Goal: Task Accomplishment & Management: Use online tool/utility

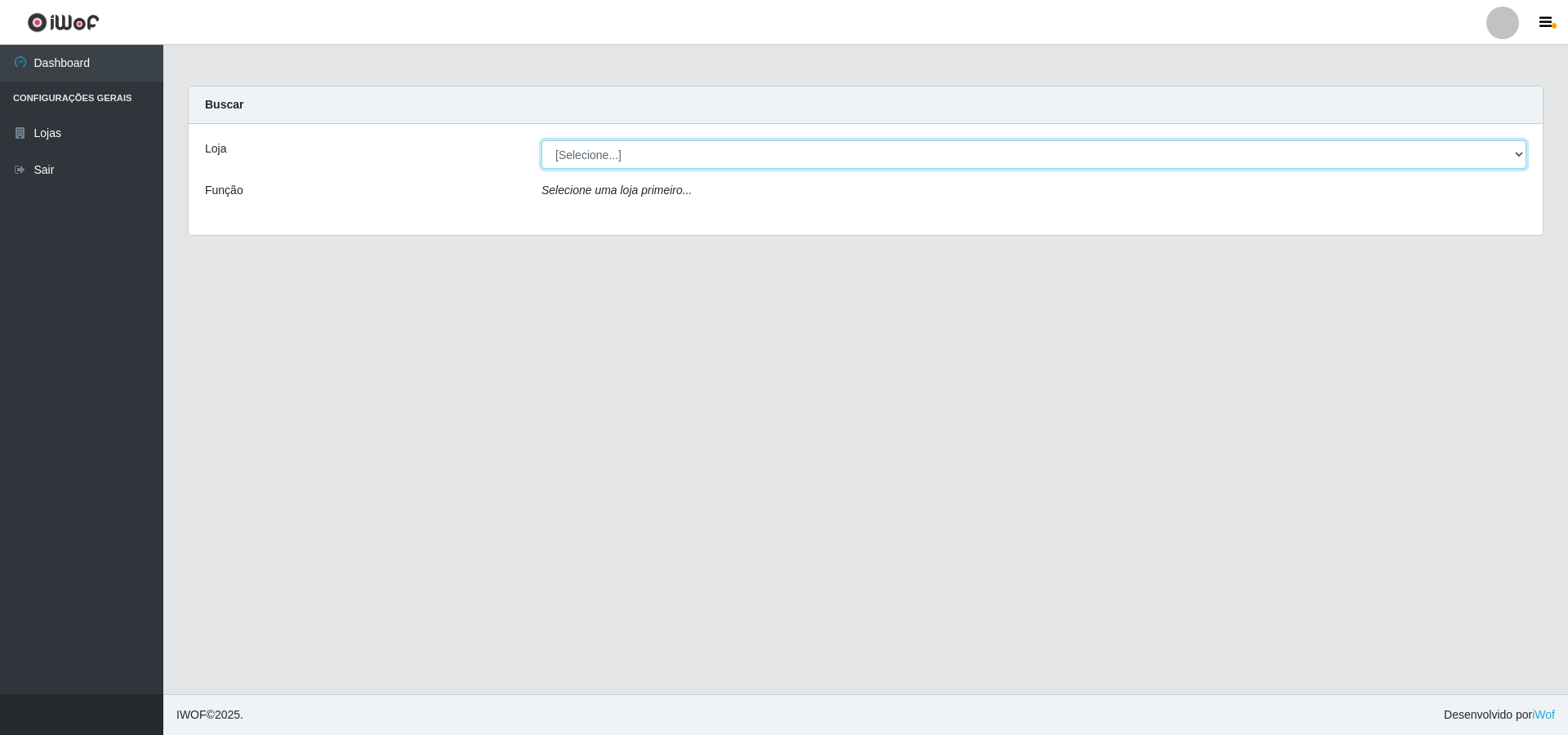
click at [776, 149] on select "[Selecione...] Atacado Vem - [STREET_ADDRESS]" at bounding box center [1034, 155] width 985 height 28
select select "449"
click at [541, 141] on select "[Selecione...] Atacado Vem - [STREET_ADDRESS]" at bounding box center [1034, 155] width 985 height 28
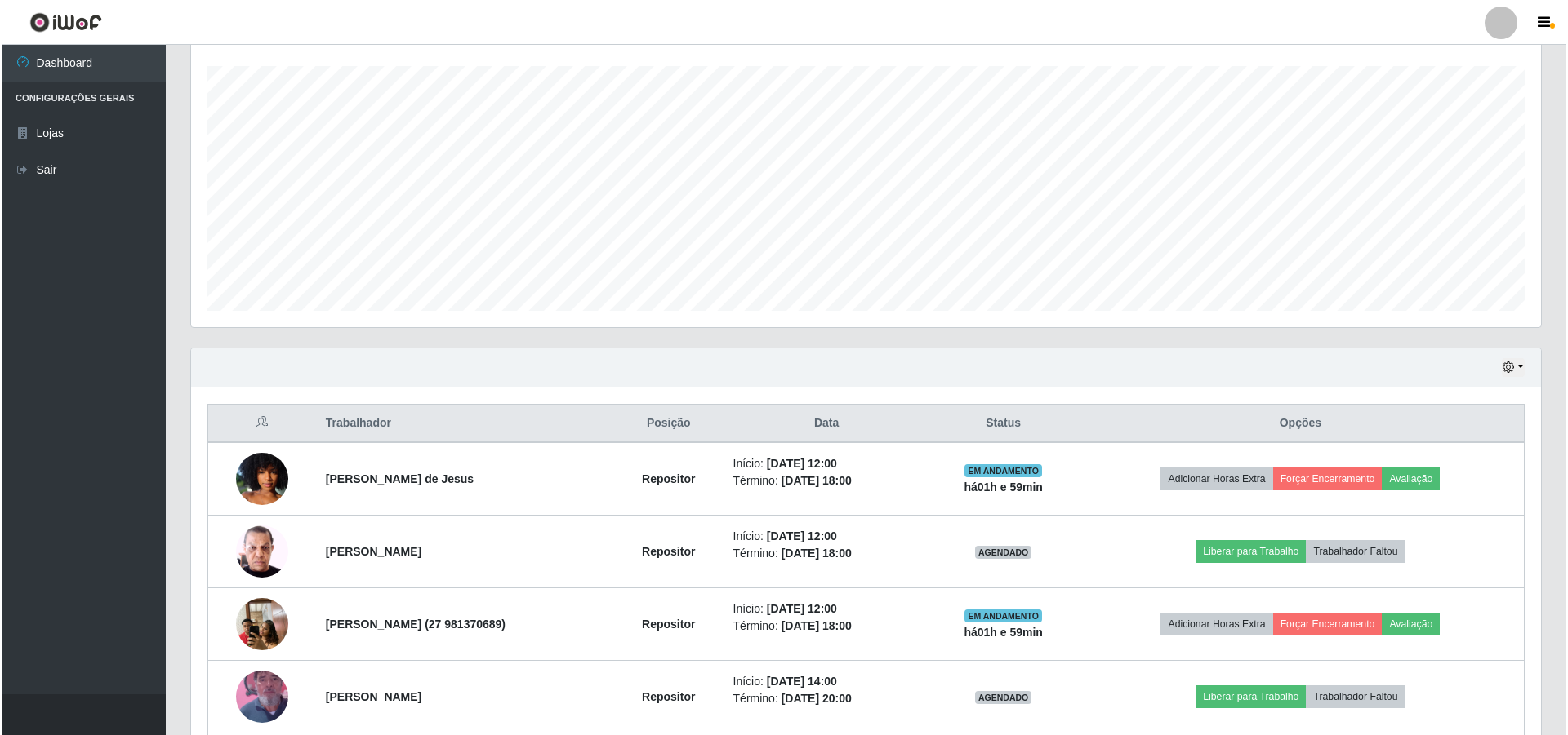
scroll to position [408, 0]
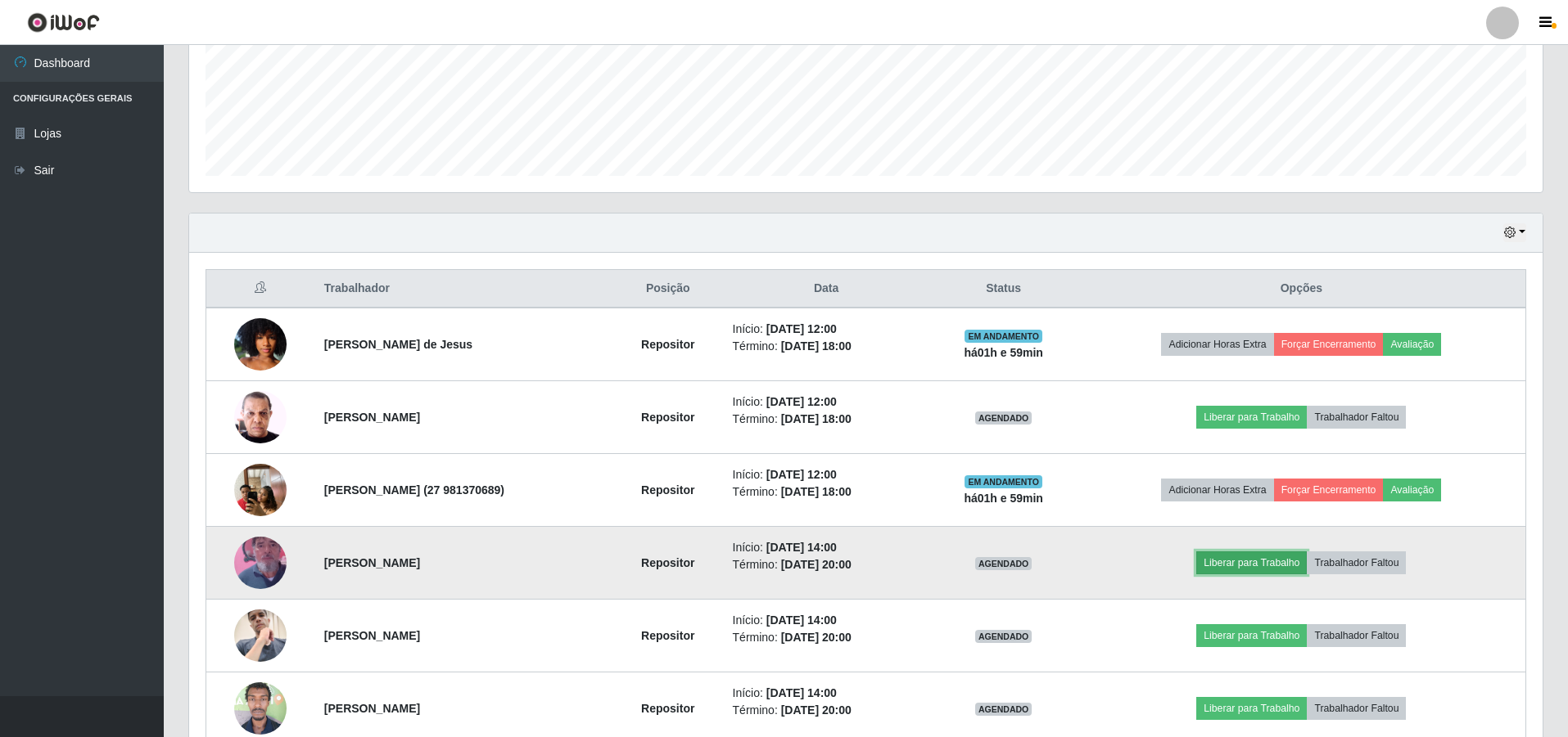
click at [778, 569] on button "Liberar para Trabalho" at bounding box center [1252, 563] width 110 height 23
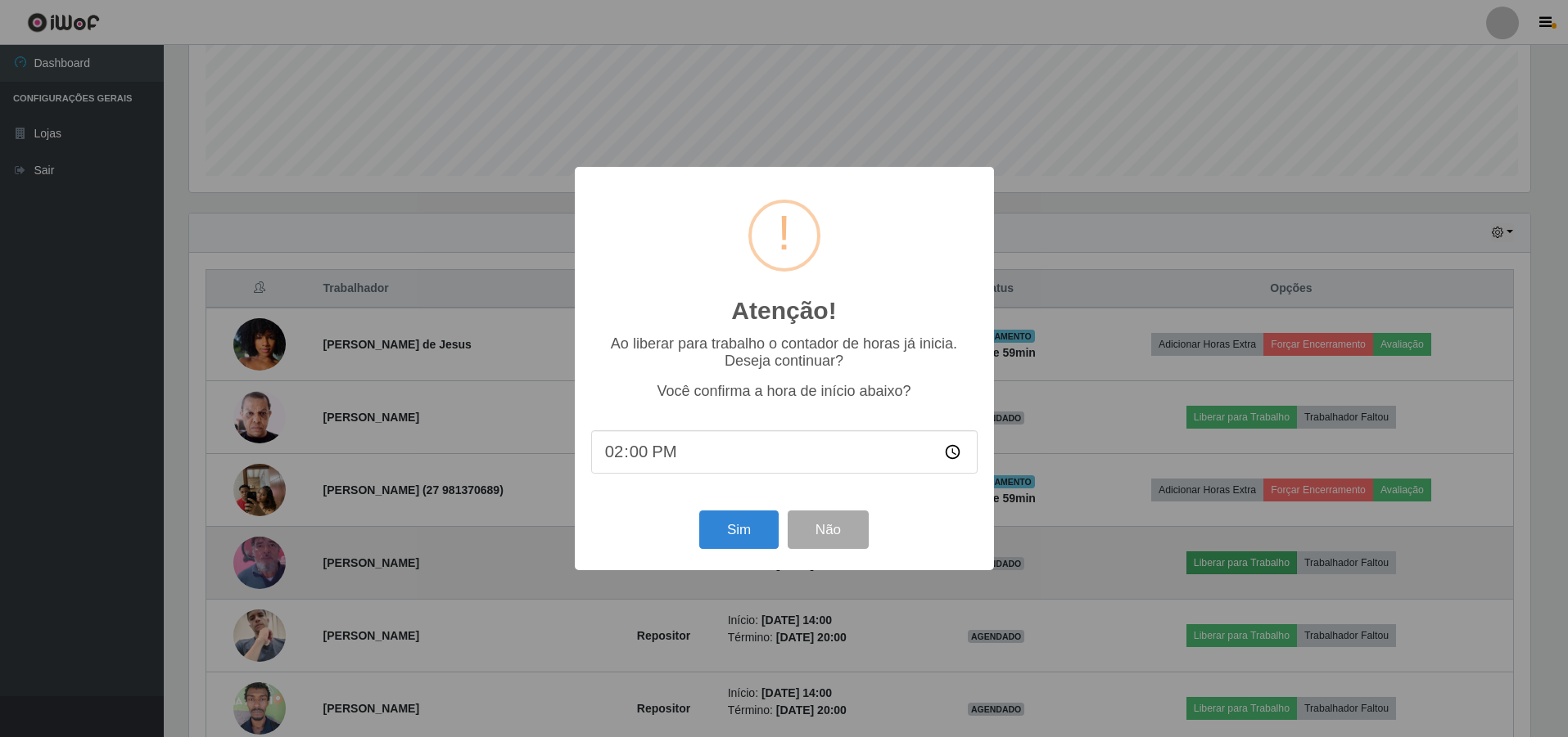
scroll to position [339, 1345]
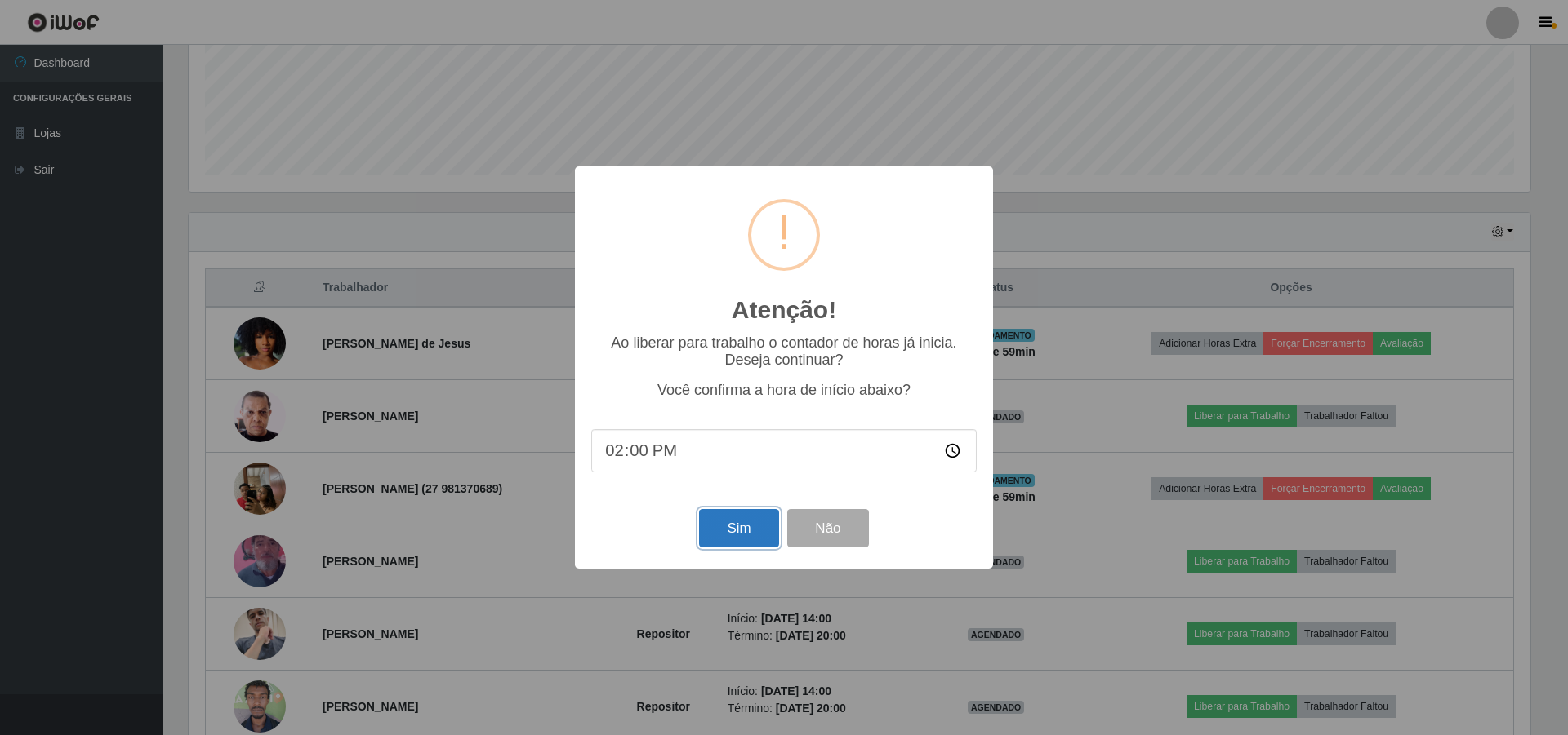
click at [743, 522] on button "Sim" at bounding box center [738, 528] width 79 height 38
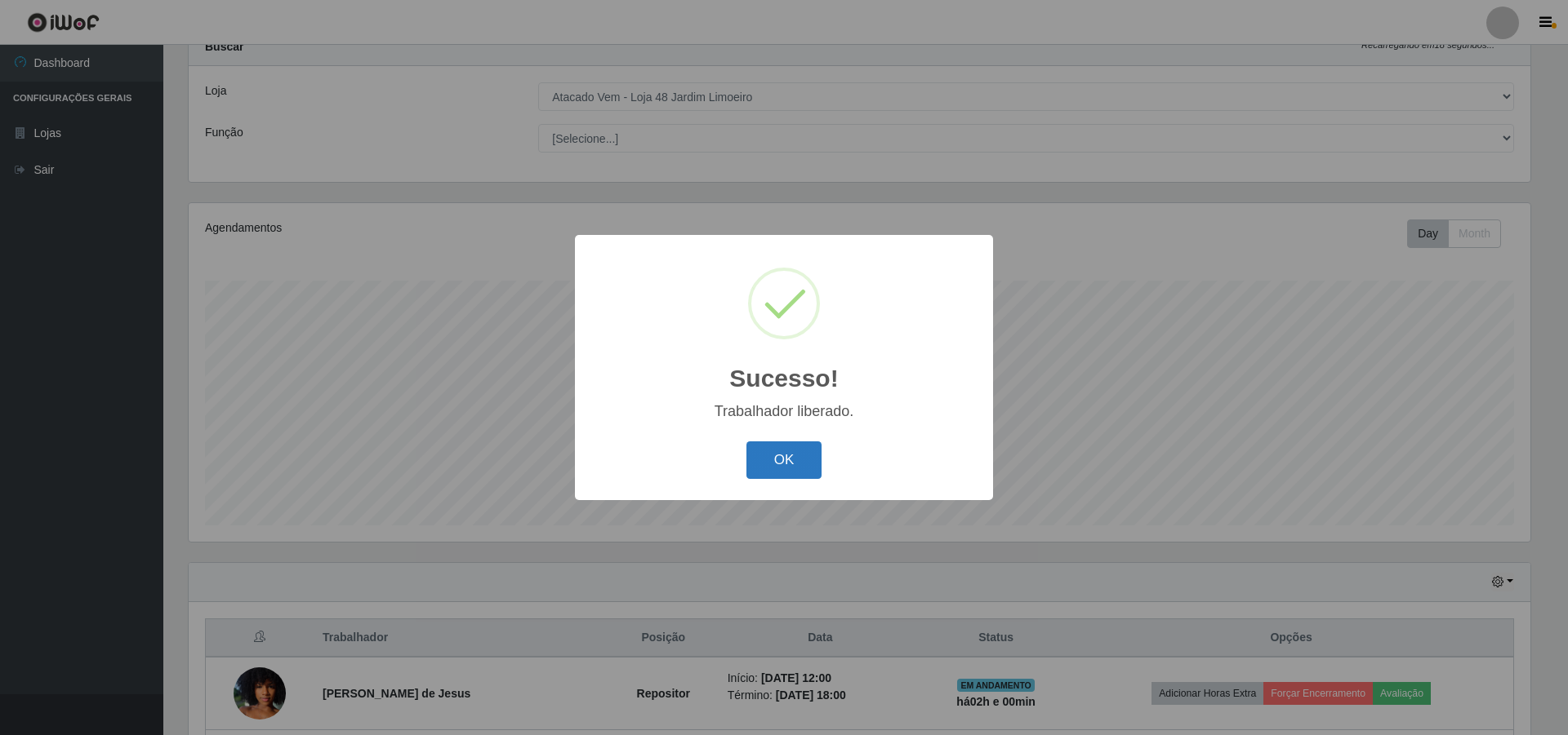
click at [776, 463] on button "OK" at bounding box center [784, 460] width 76 height 38
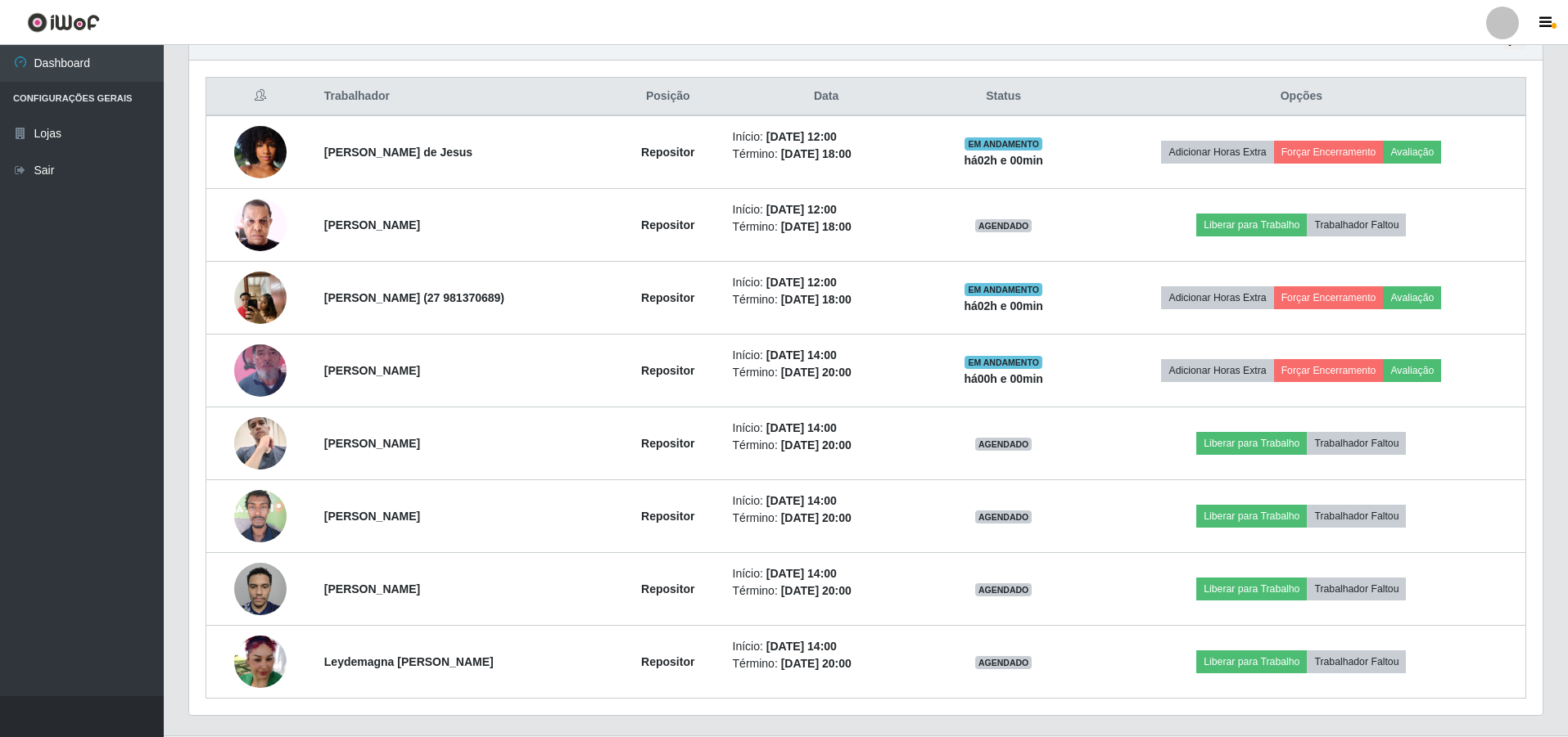
scroll to position [641, 0]
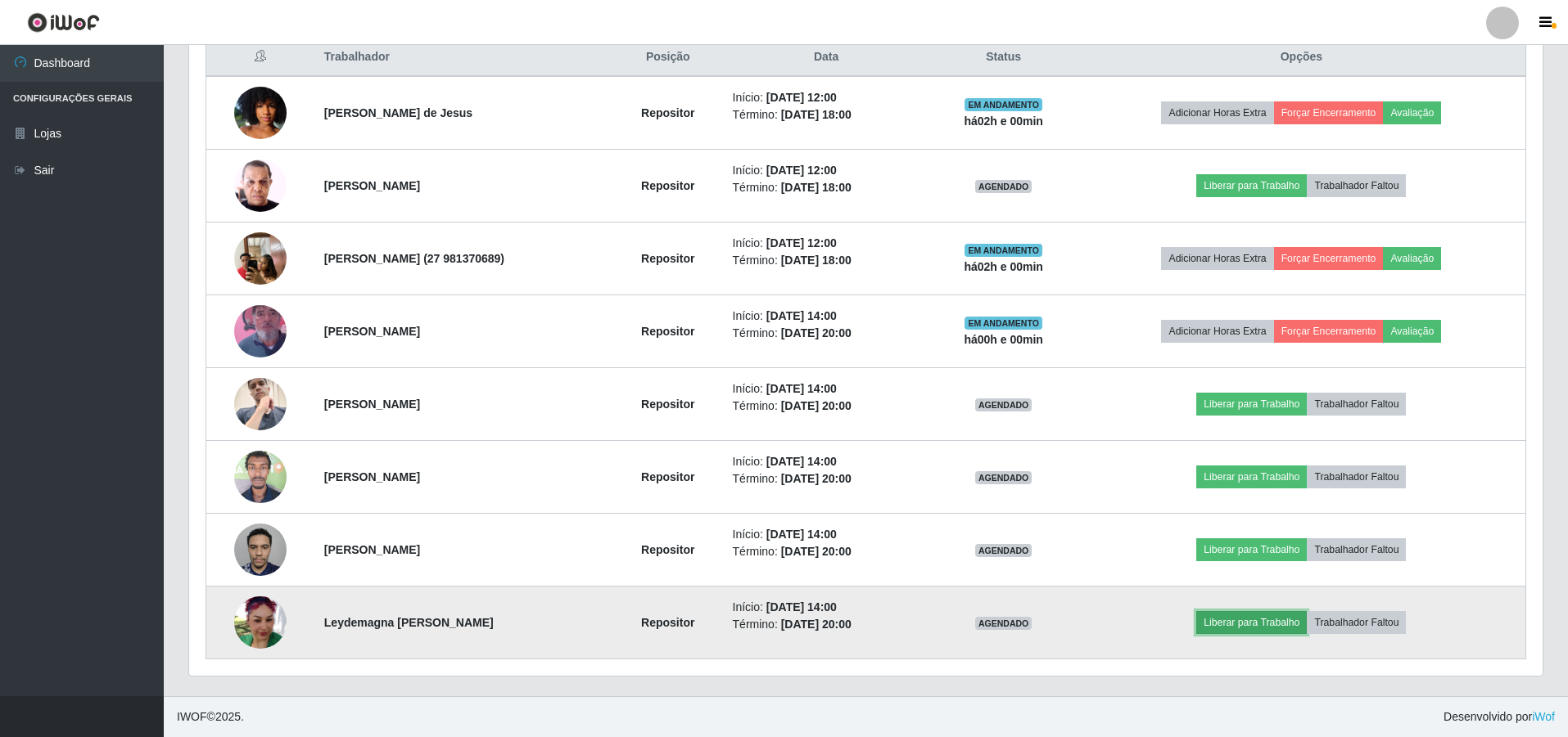
click at [778, 632] on button "Liberar para Trabalho" at bounding box center [1252, 622] width 110 height 23
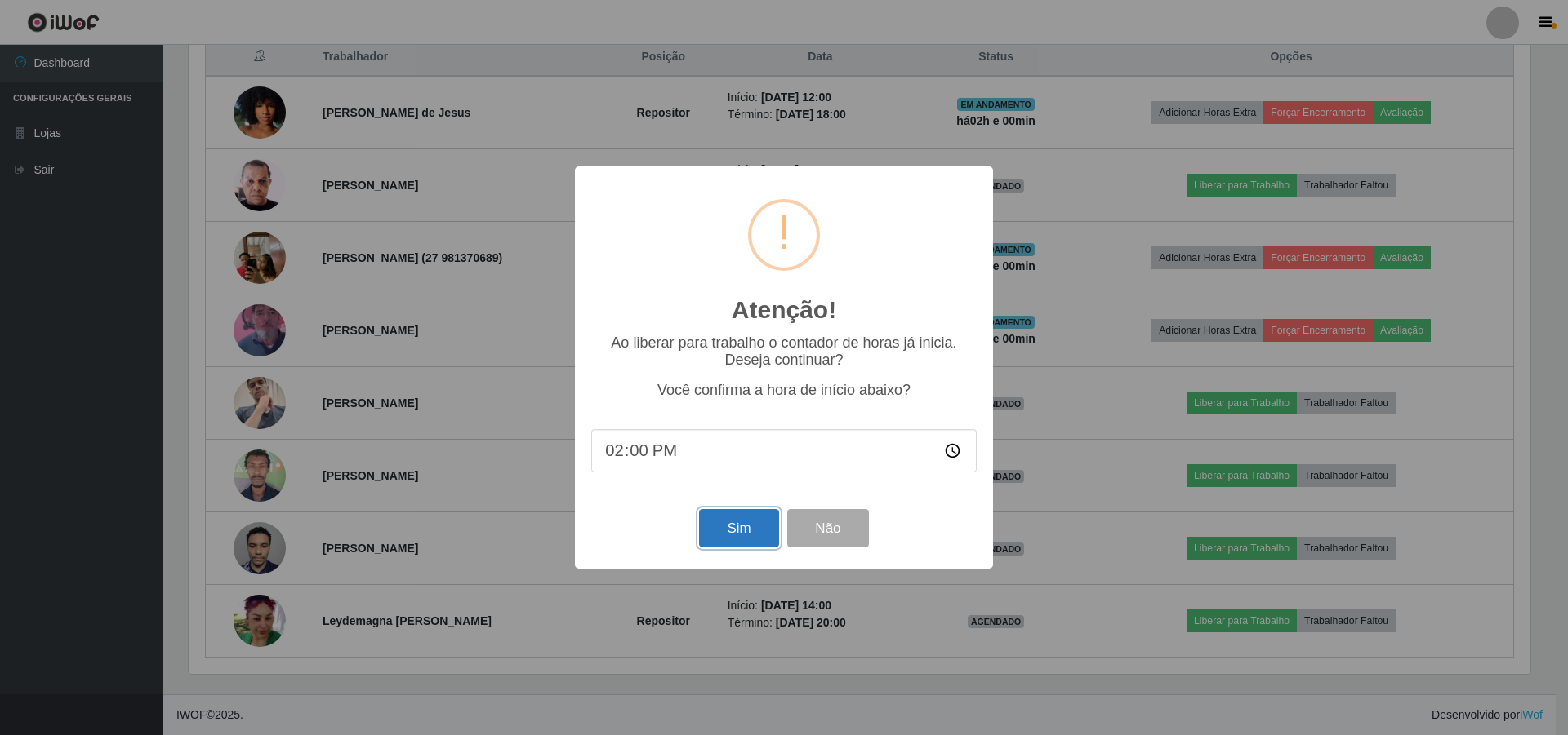
click at [741, 532] on button "Sim" at bounding box center [738, 528] width 79 height 38
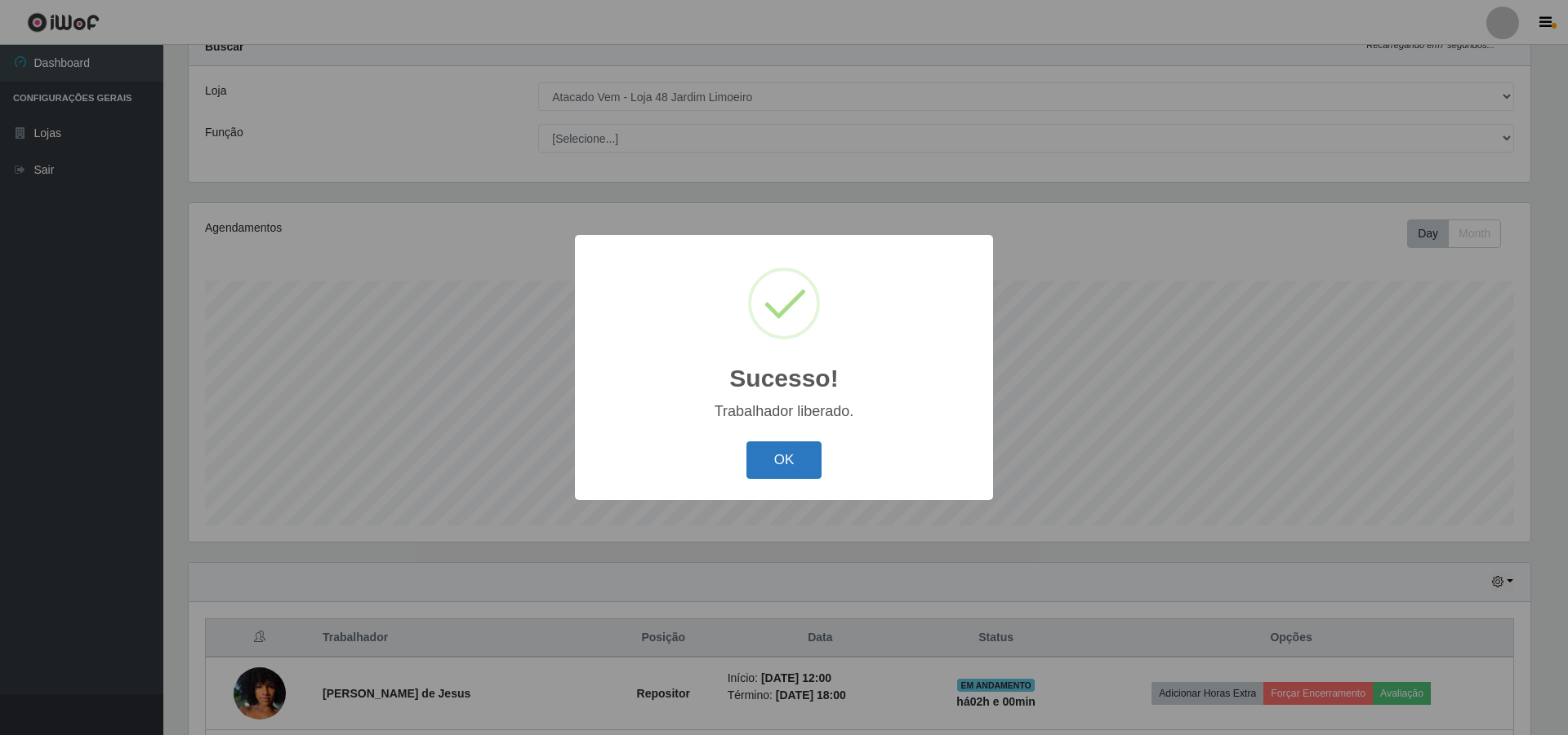
click at [776, 476] on button "OK" at bounding box center [784, 460] width 76 height 38
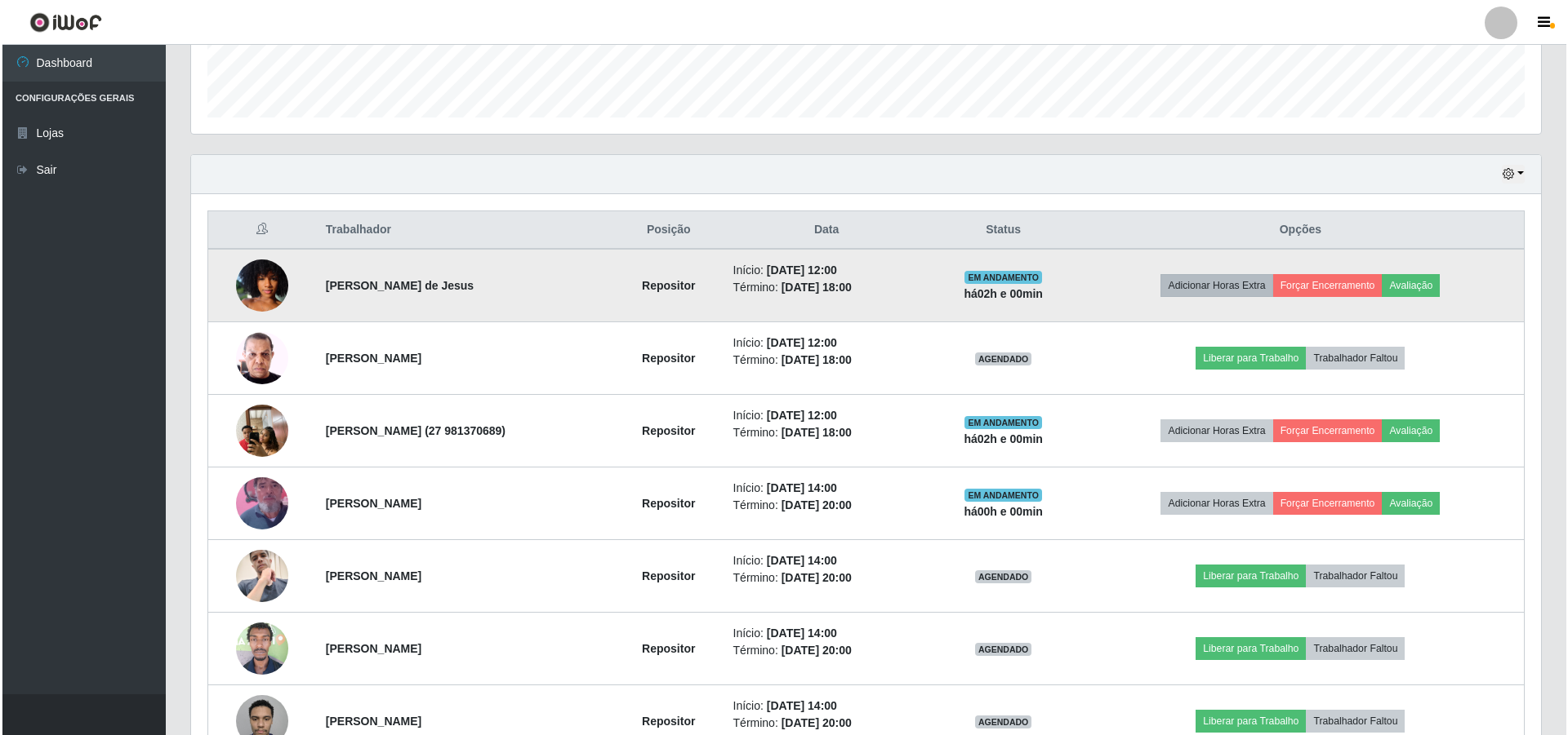
scroll to position [630, 0]
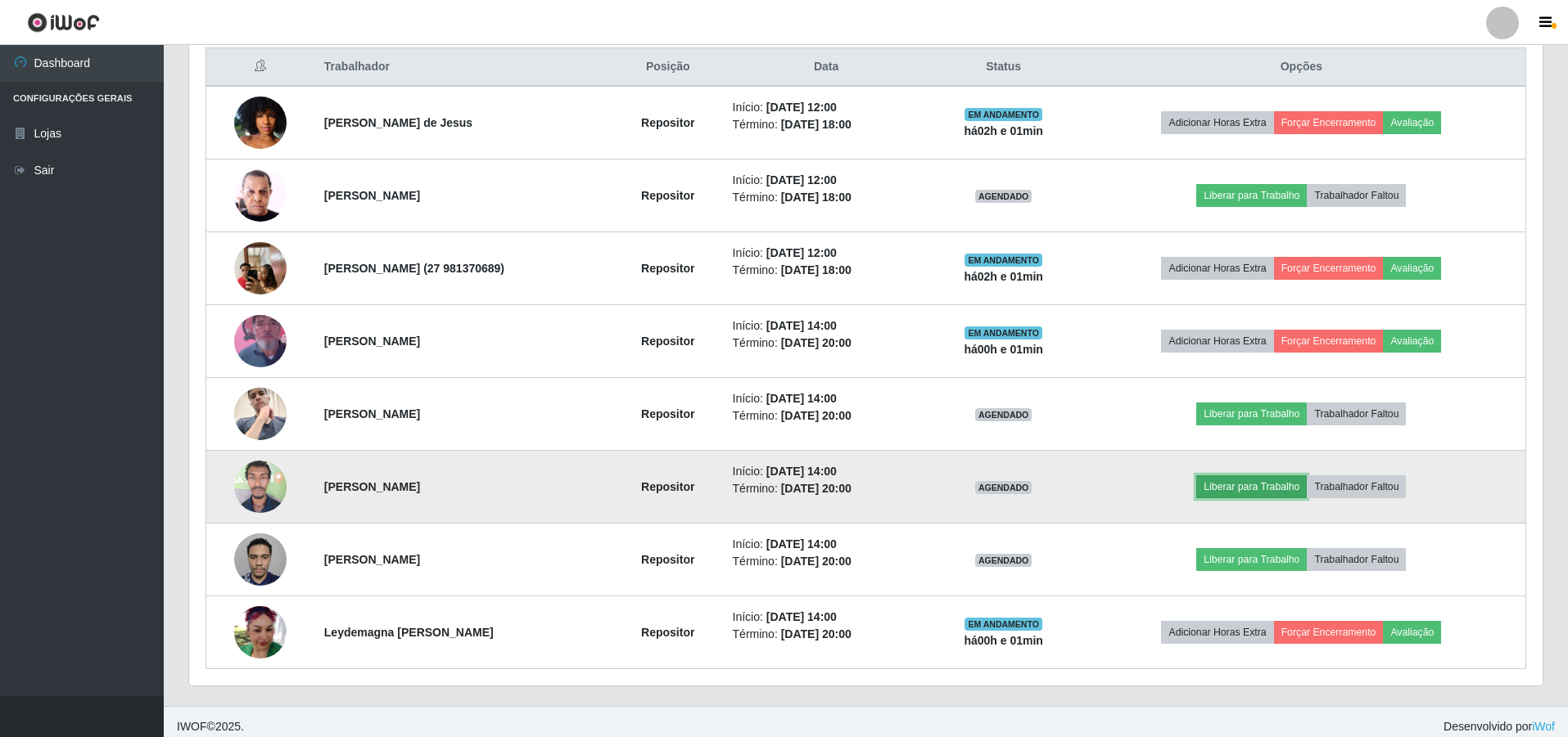
click at [778, 484] on button "Liberar para Trabalho" at bounding box center [1252, 487] width 110 height 23
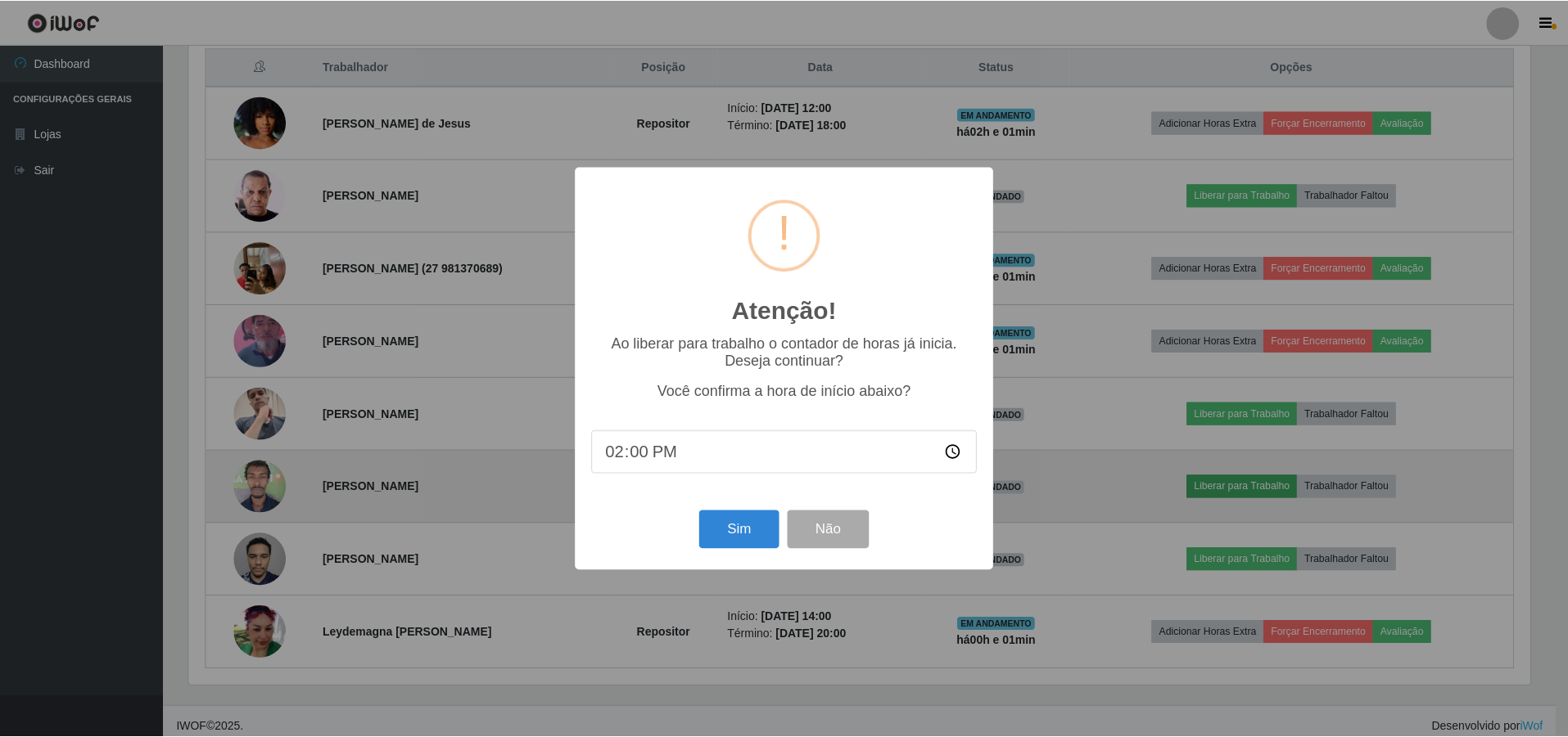
scroll to position [339, 1345]
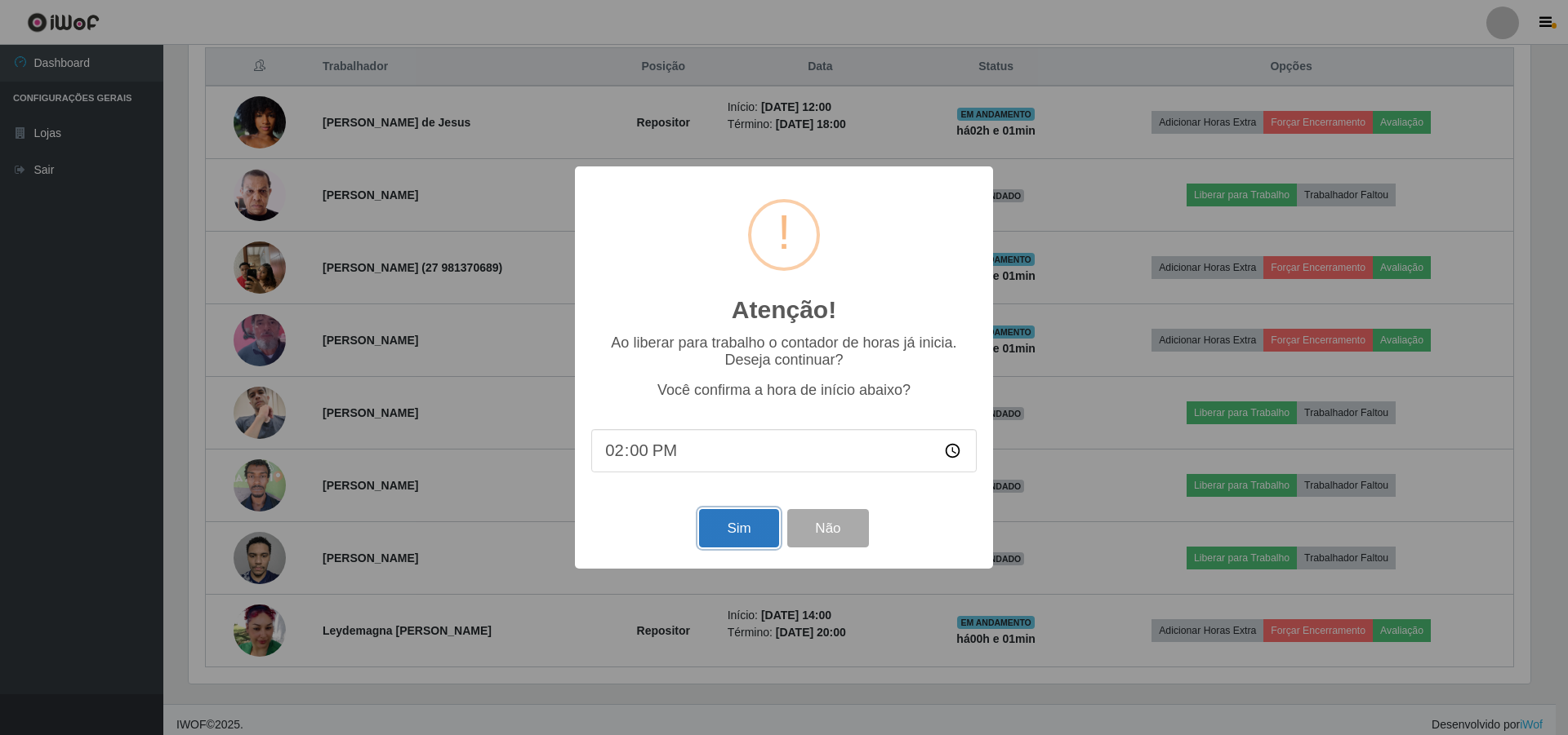
click at [743, 523] on button "Sim" at bounding box center [738, 528] width 79 height 38
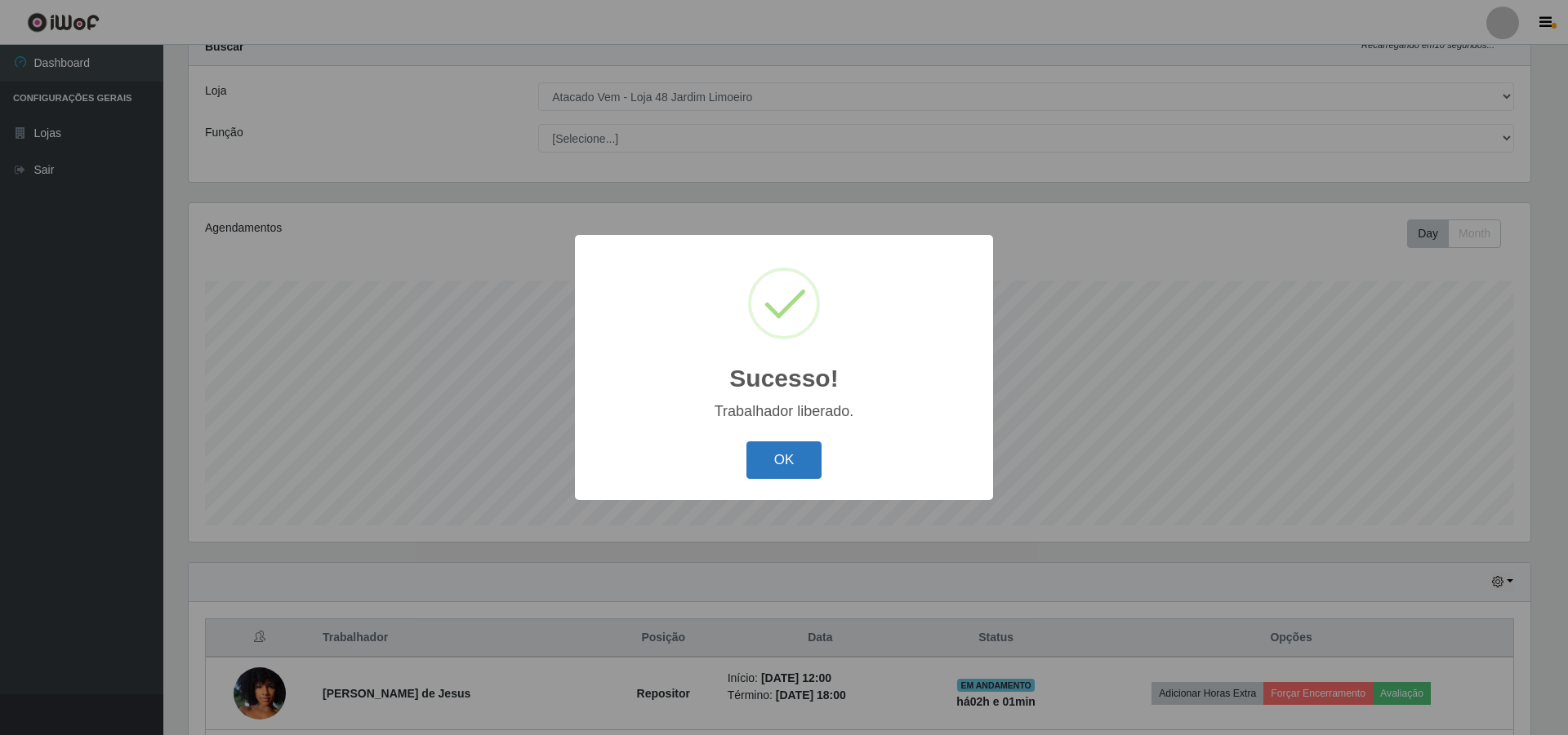
click at [776, 454] on button "OK" at bounding box center [784, 460] width 76 height 38
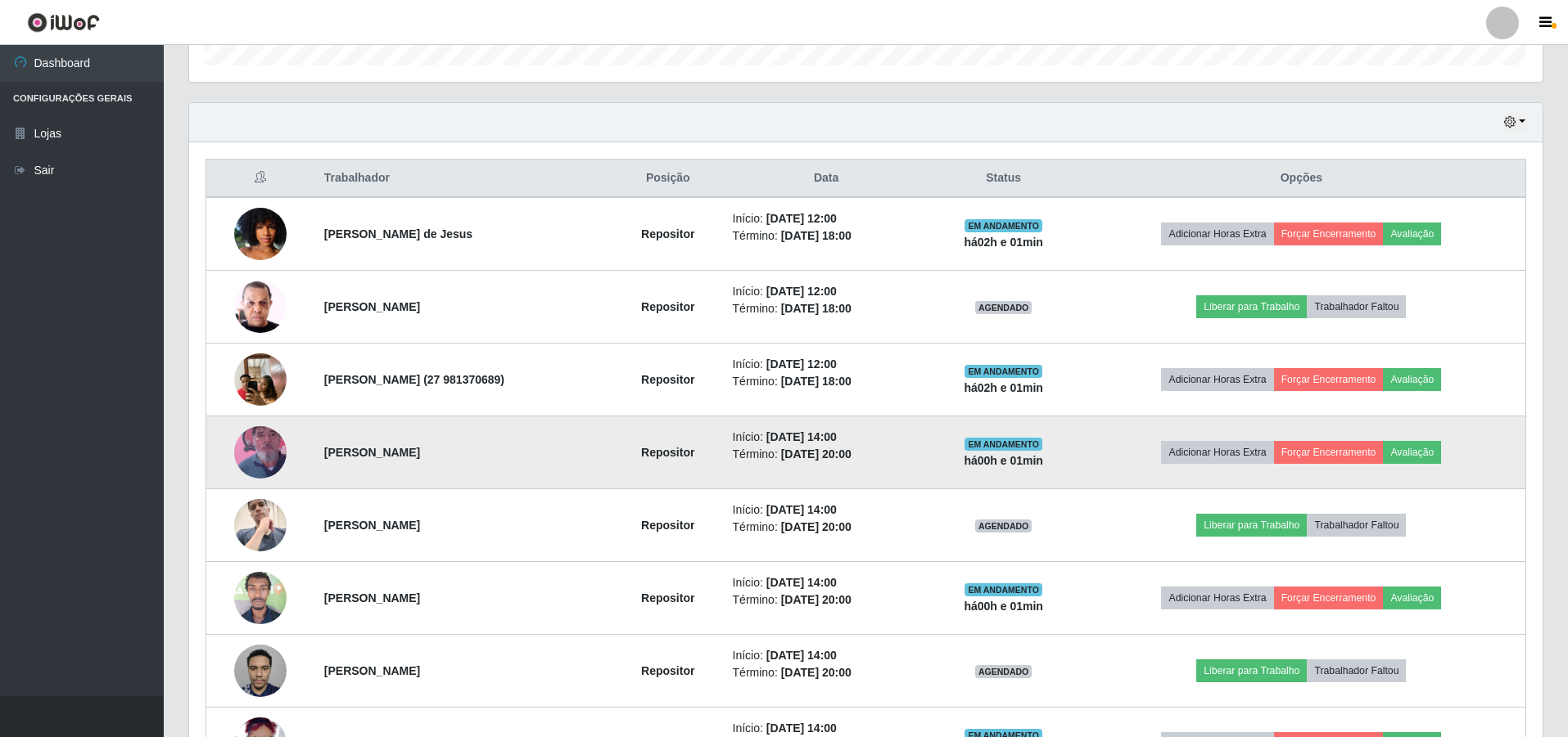
scroll to position [549, 0]
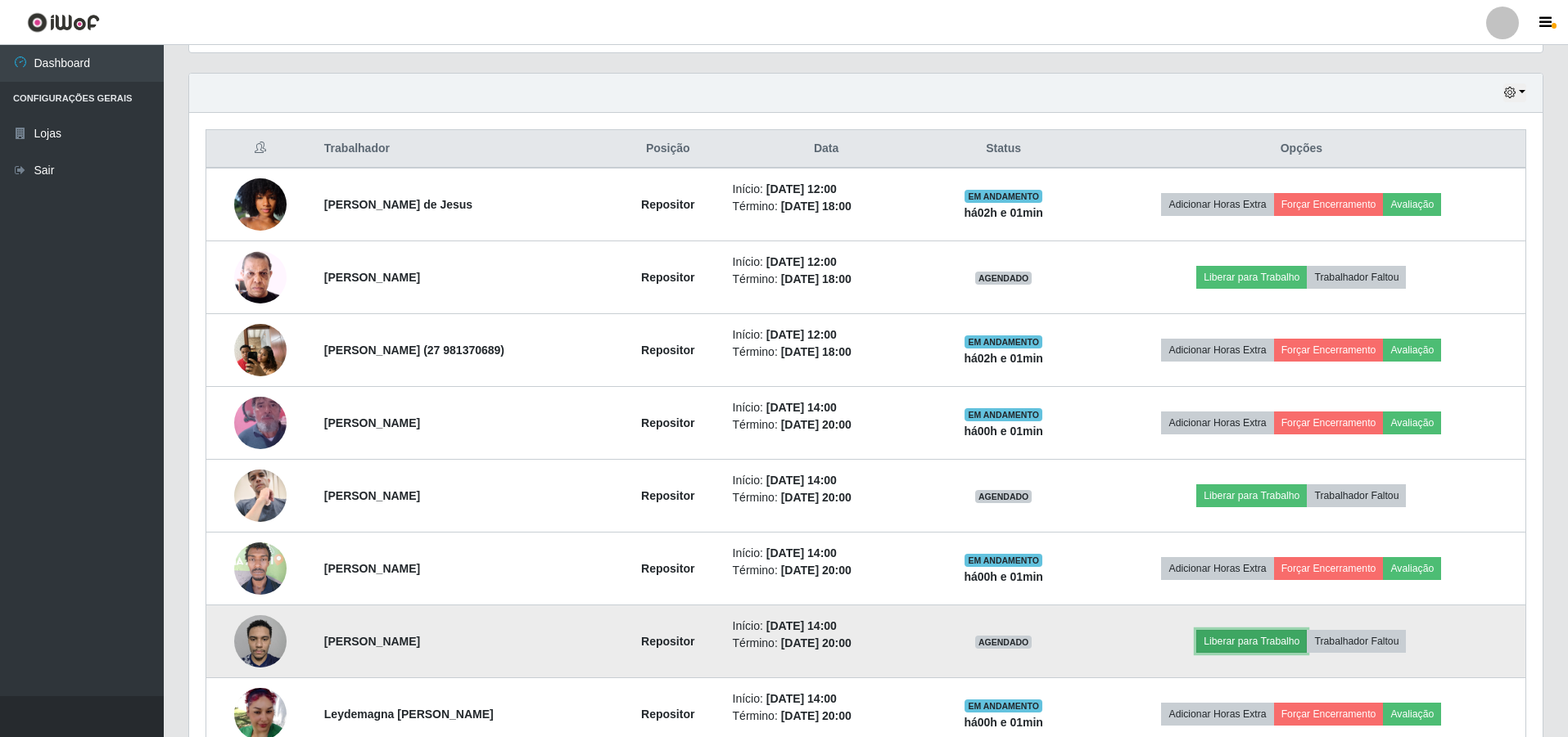
click at [778, 640] on button "Liberar para Trabalho" at bounding box center [1252, 642] width 110 height 23
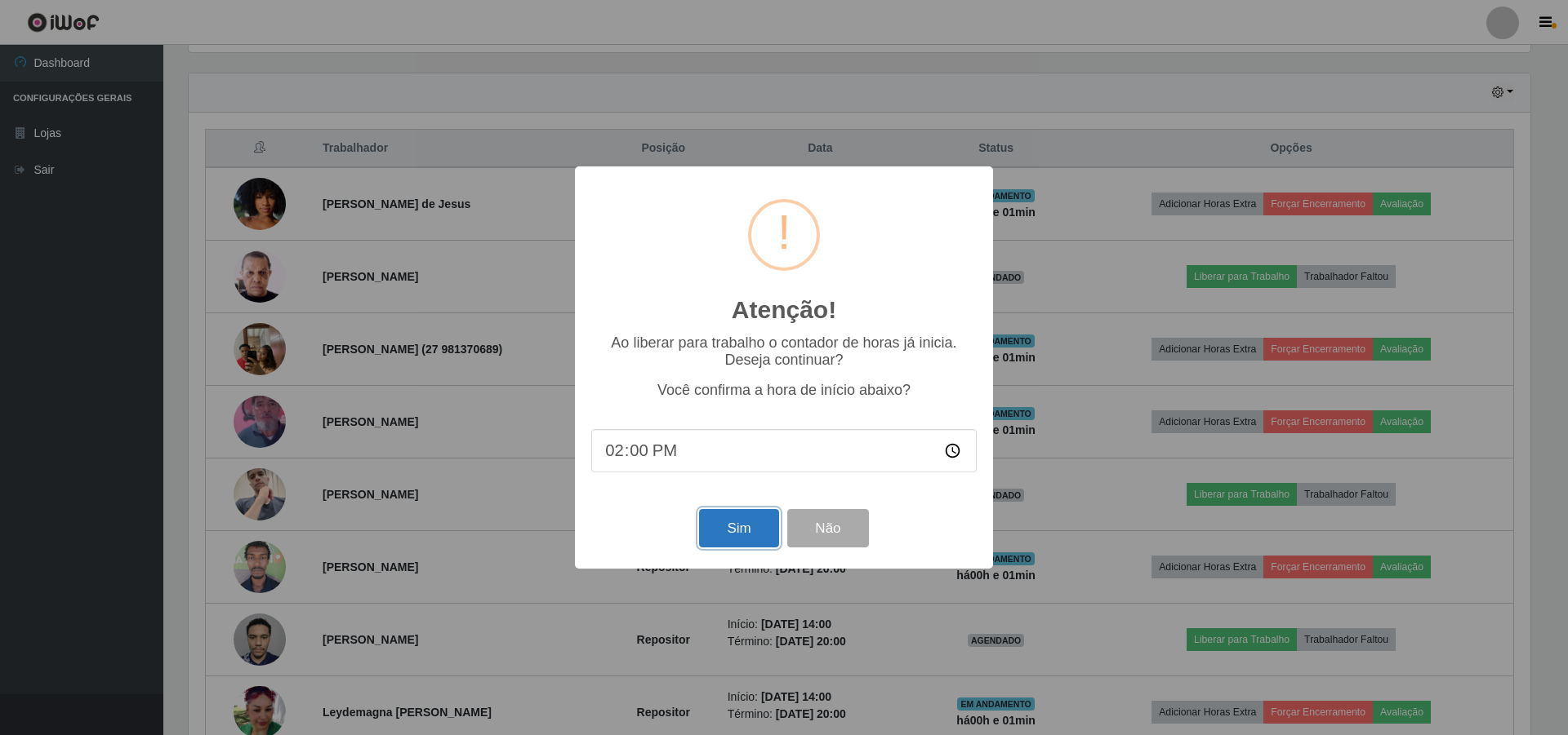
click at [737, 533] on button "Sim" at bounding box center [738, 528] width 79 height 38
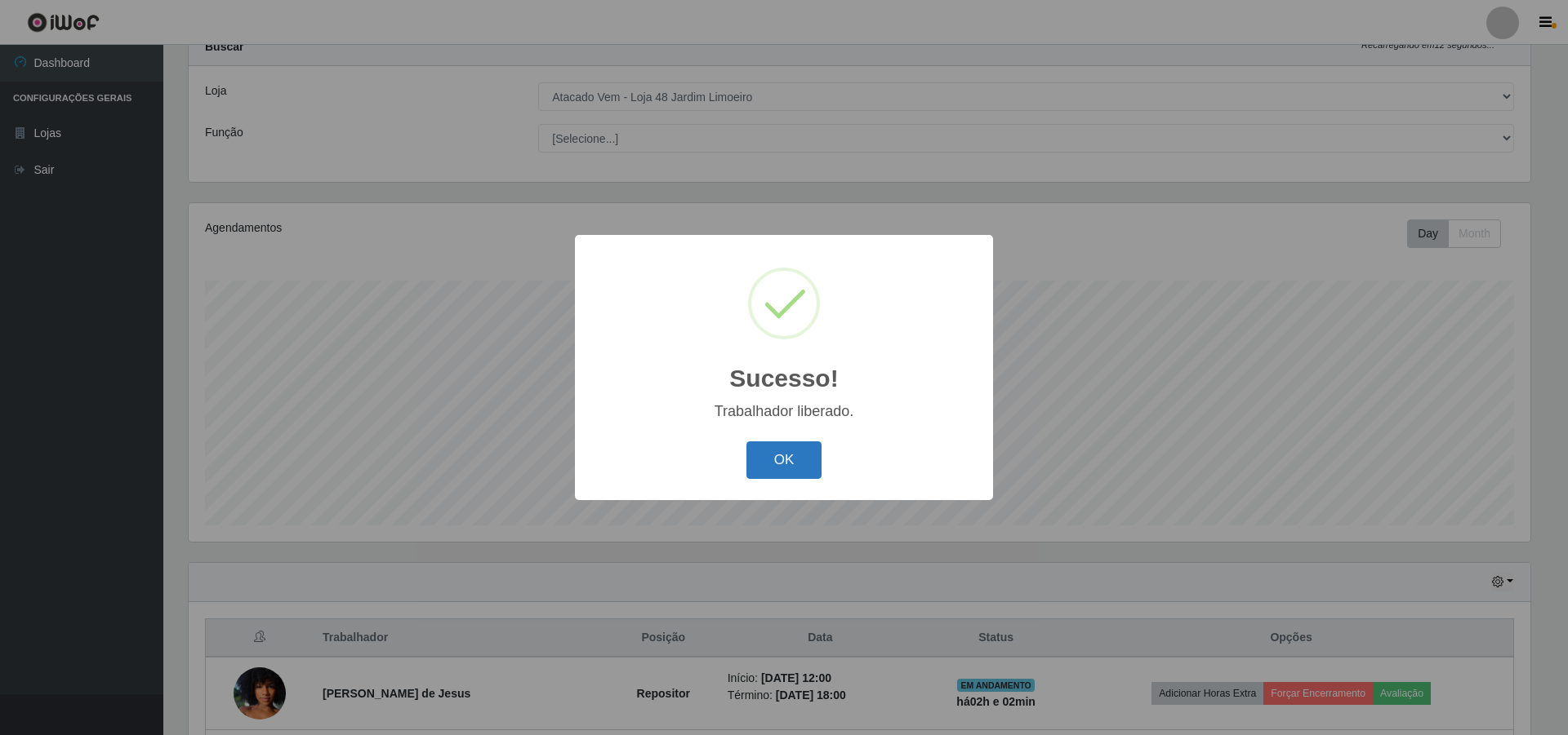
click at [776, 456] on button "OK" at bounding box center [784, 460] width 76 height 38
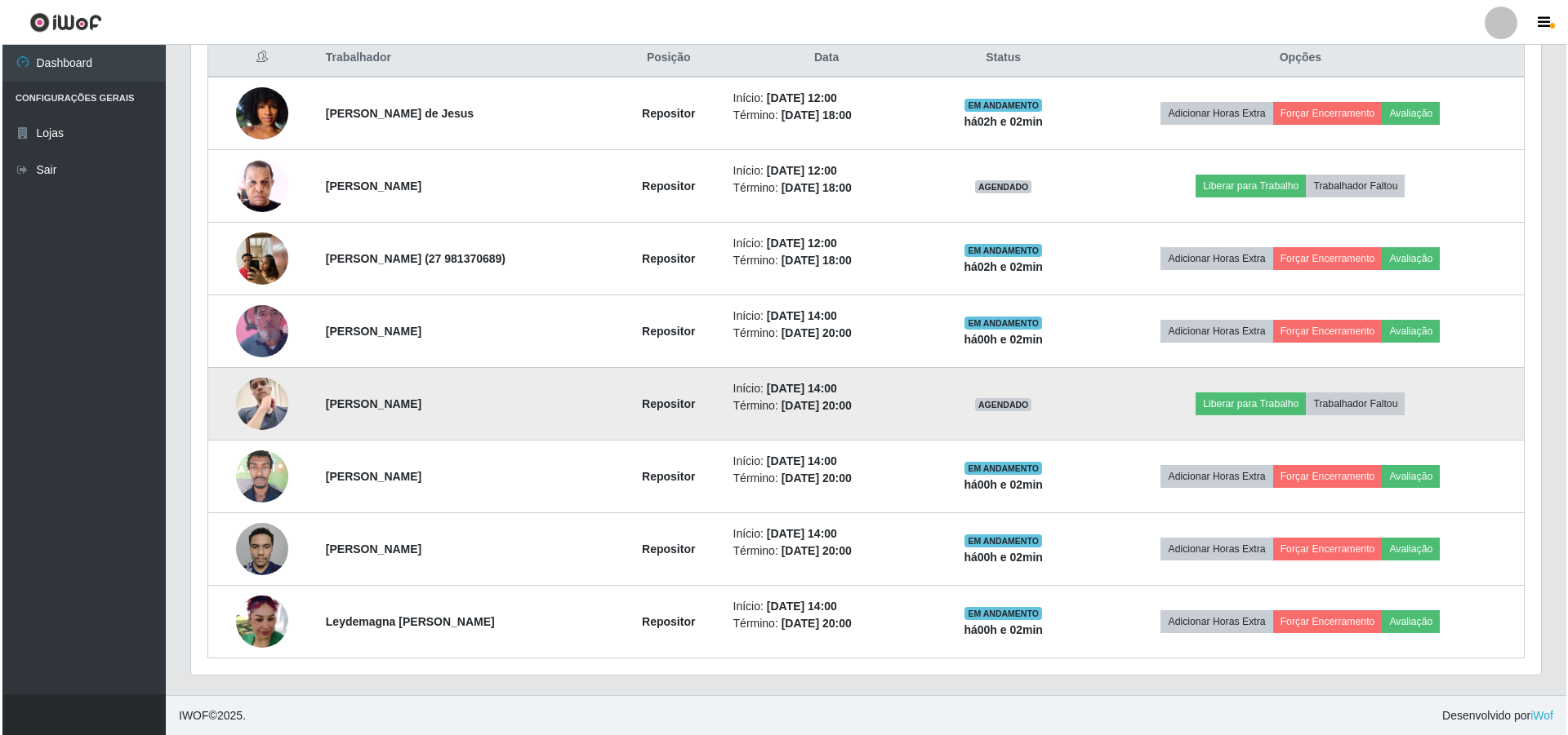
scroll to position [639, 0]
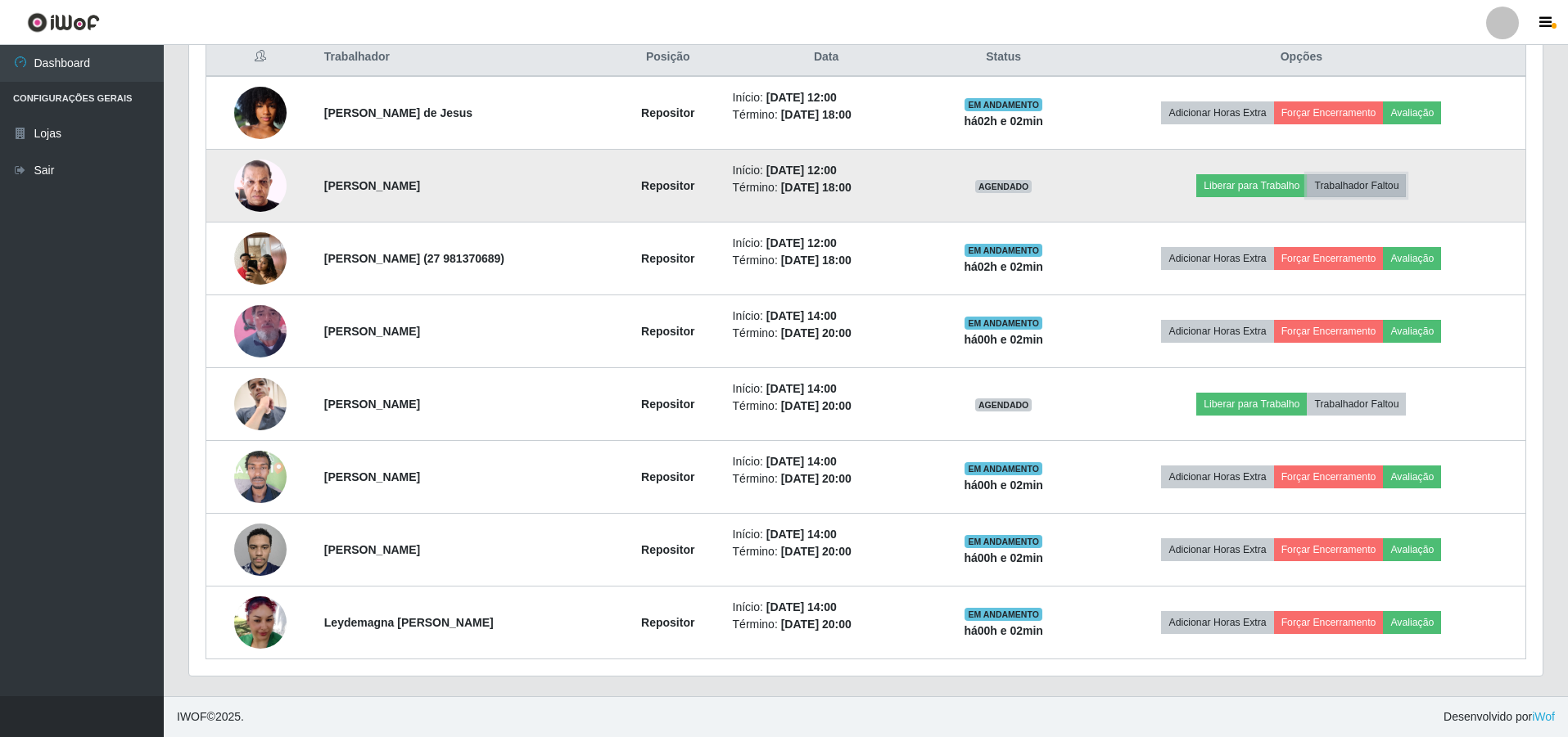
click at [778, 182] on button "Trabalhador Faltou" at bounding box center [1357, 186] width 99 height 23
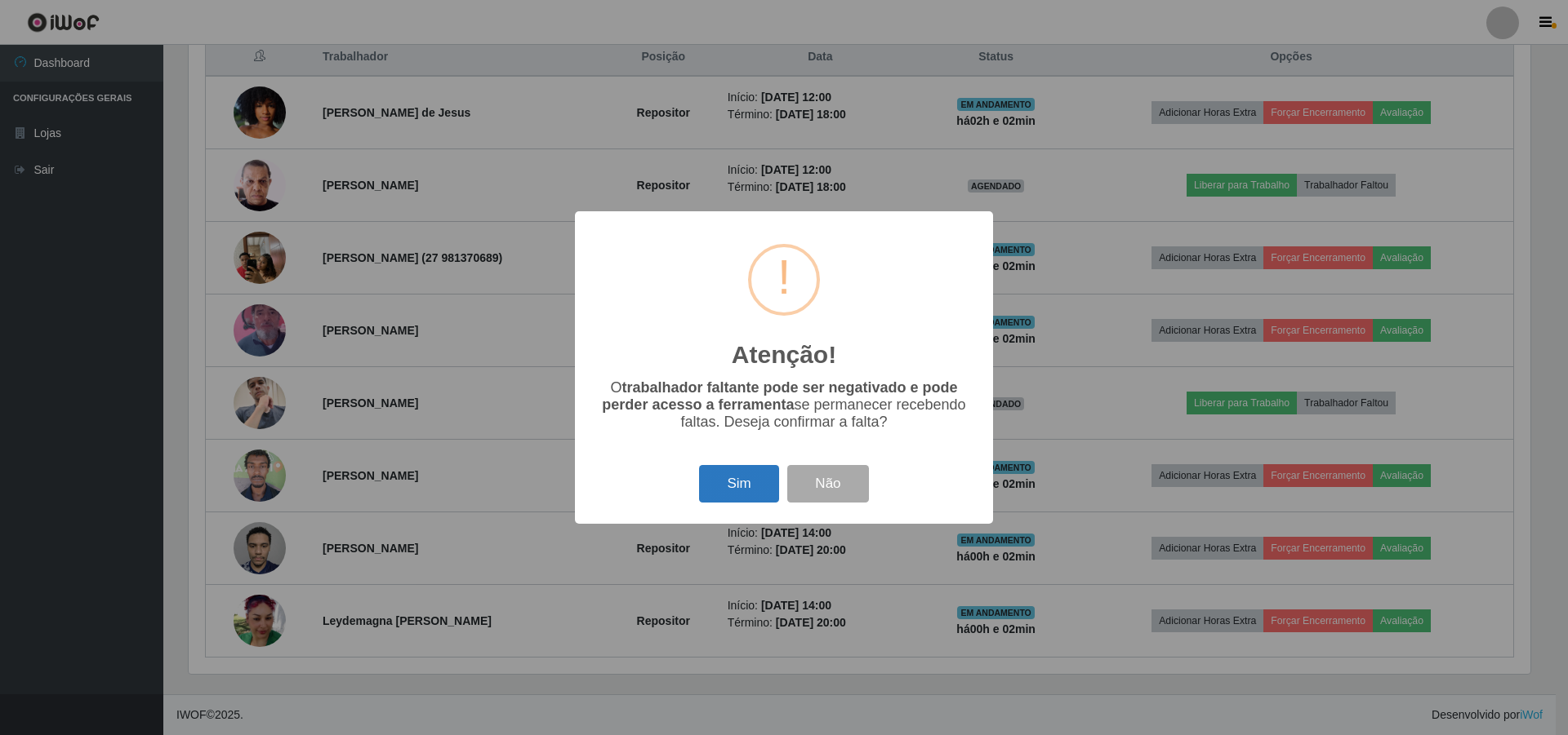
click at [745, 478] on button "Sim" at bounding box center [738, 484] width 79 height 38
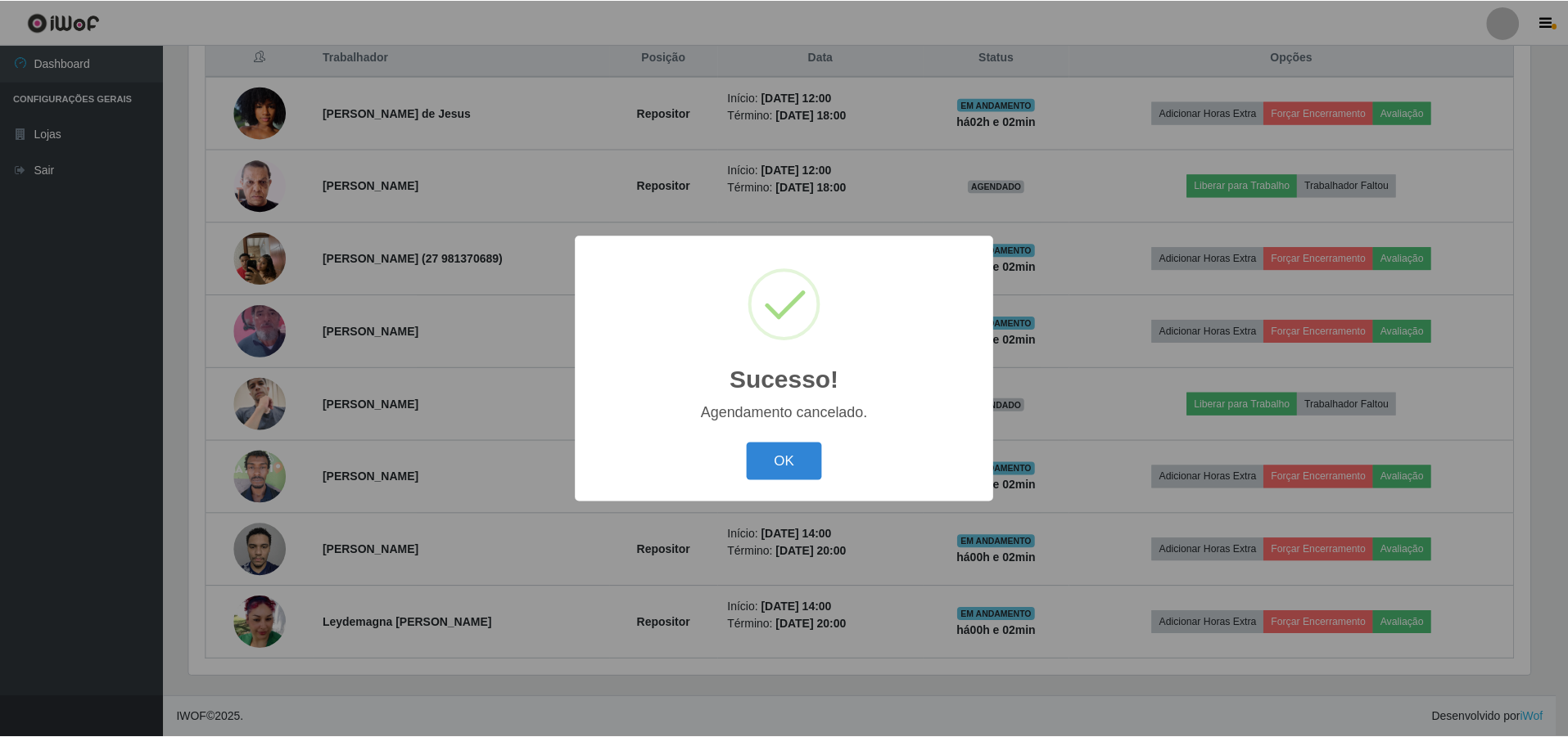
scroll to position [568, 0]
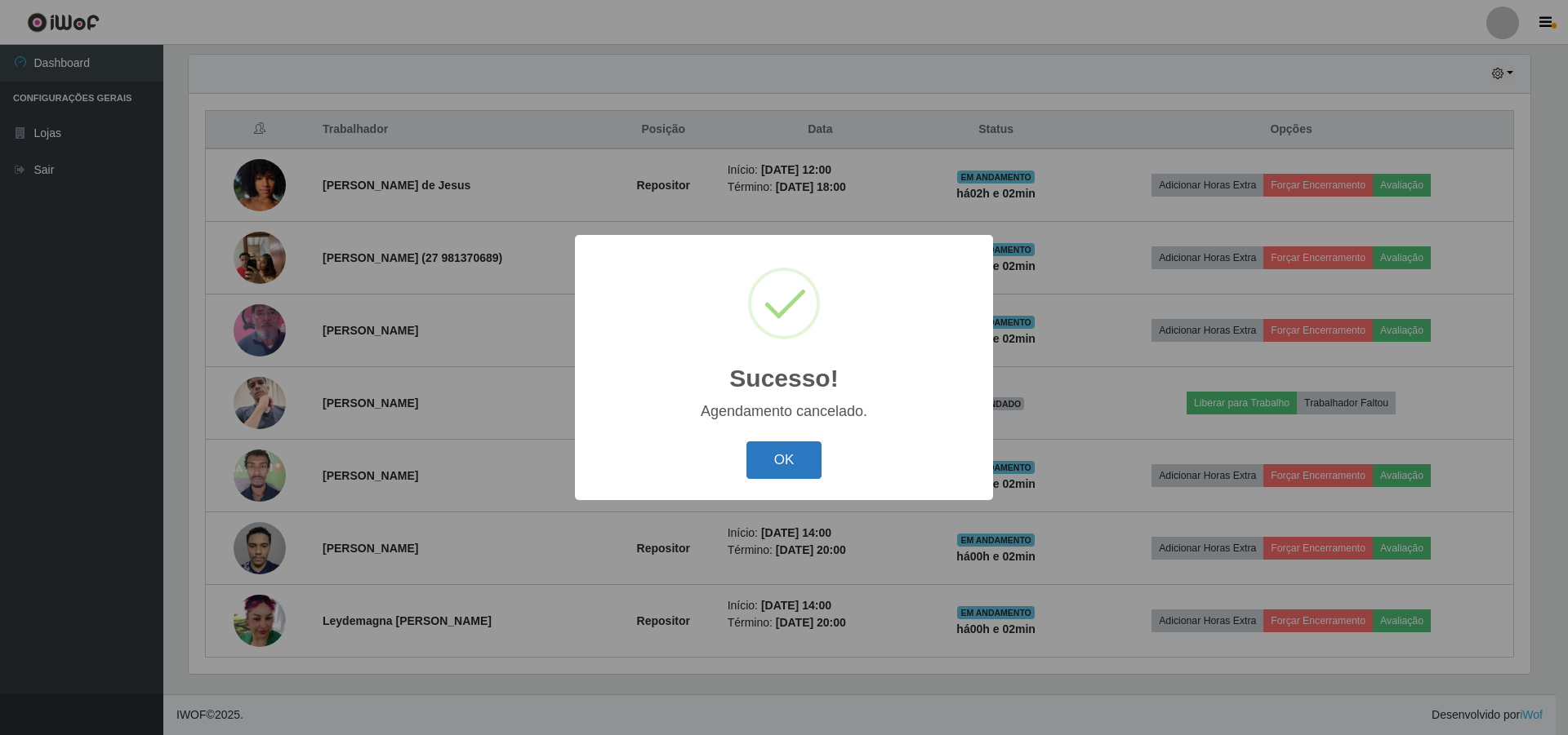
click at [776, 458] on button "OK" at bounding box center [784, 460] width 76 height 38
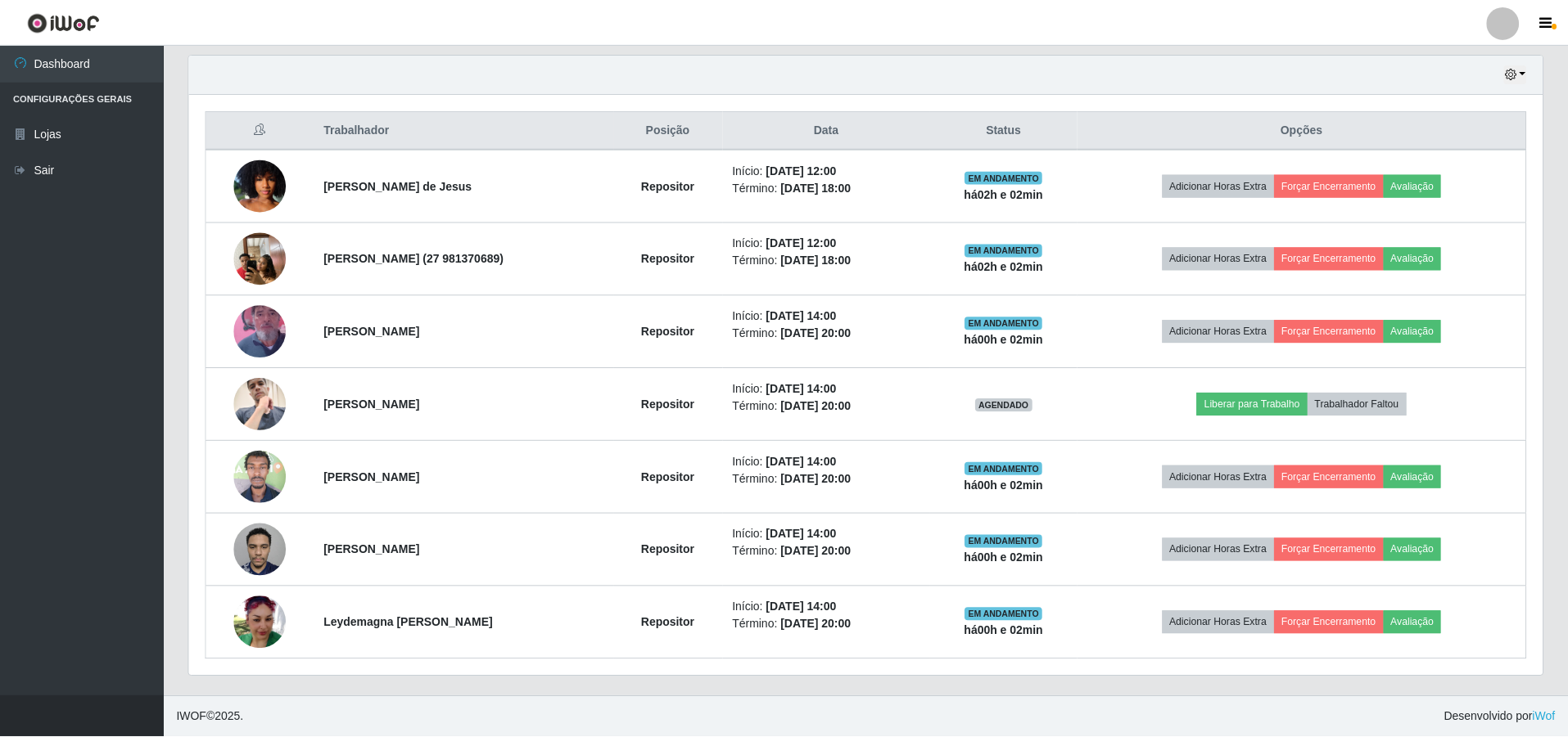
scroll to position [339, 1353]
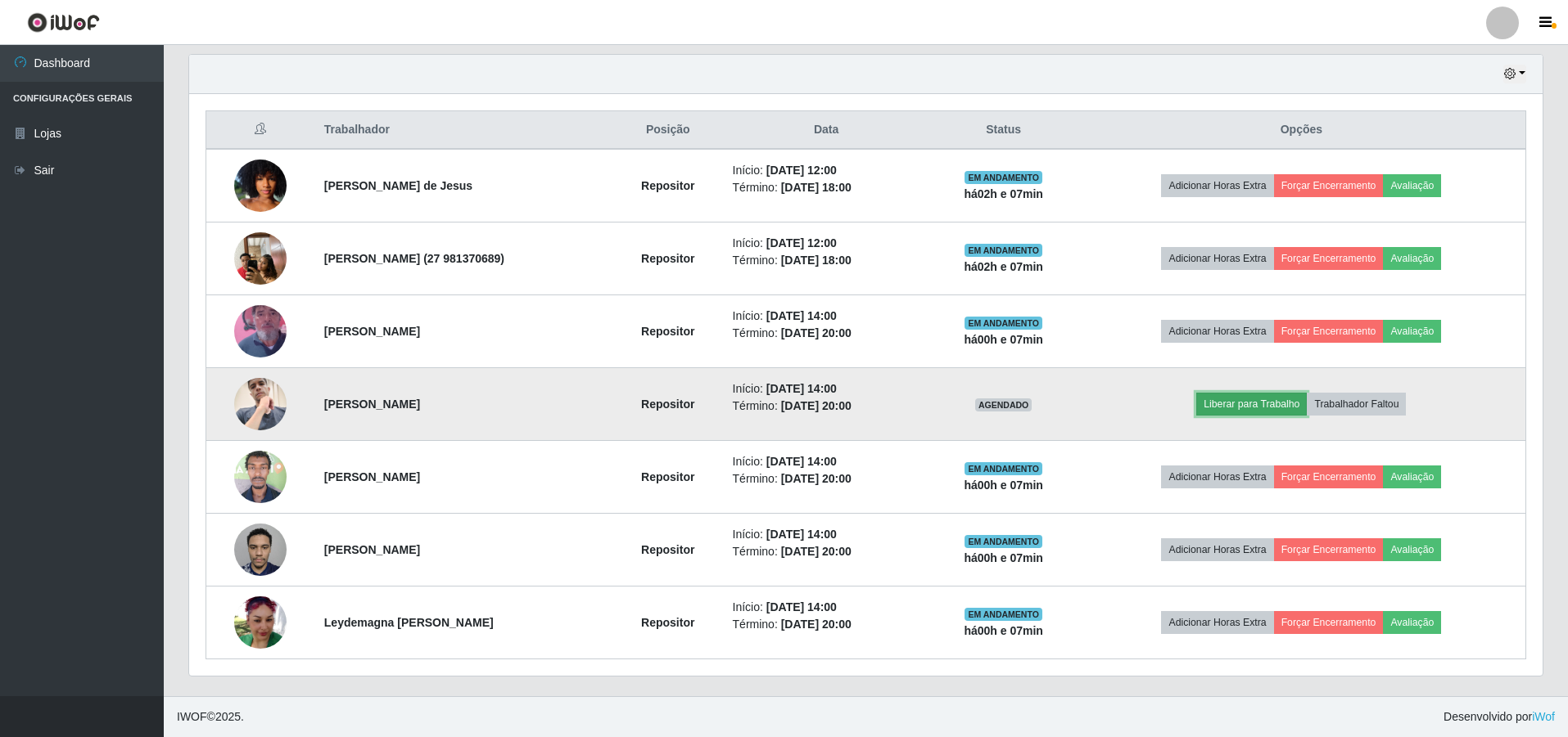
click at [778, 403] on button "Liberar para Trabalho" at bounding box center [1252, 404] width 110 height 23
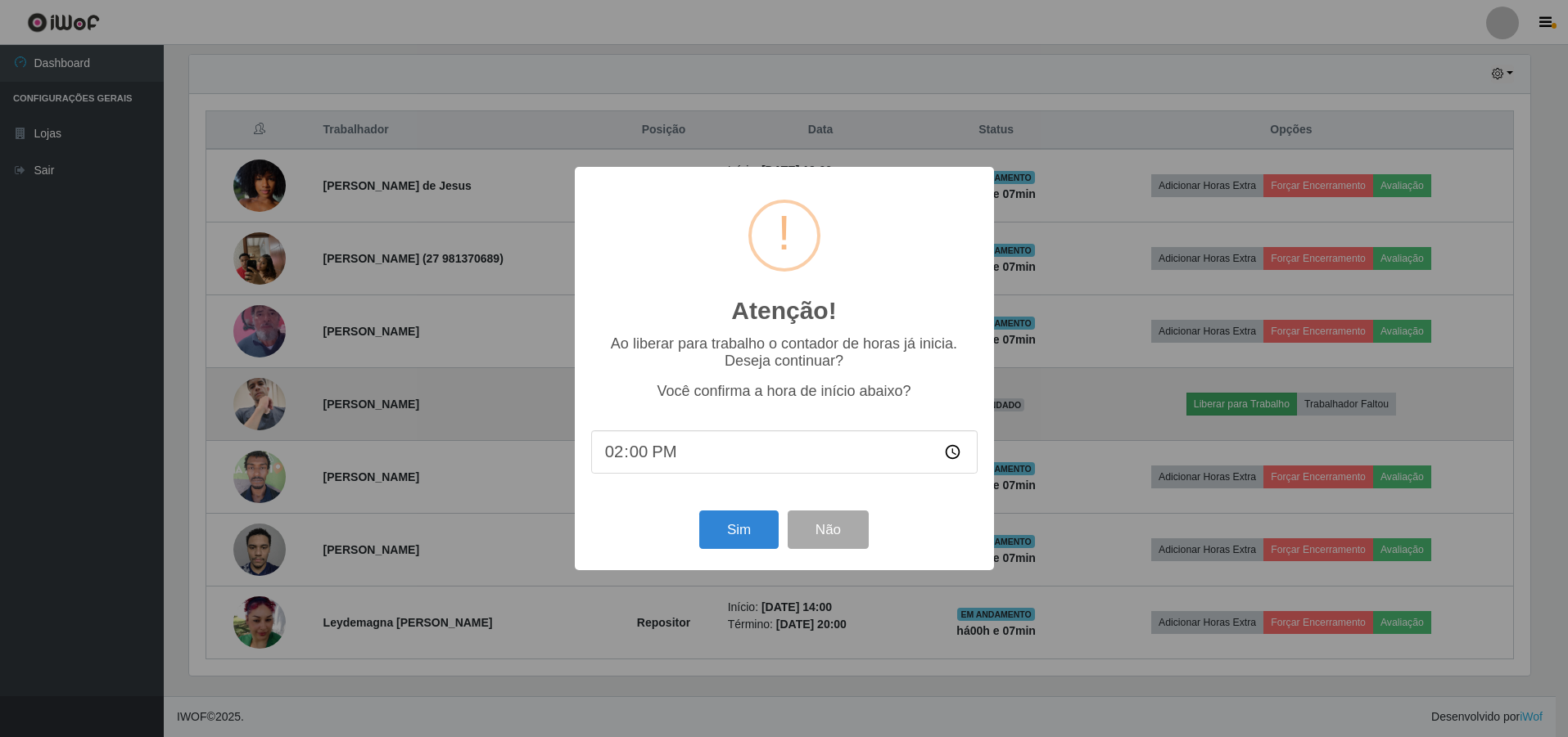
scroll to position [339, 1345]
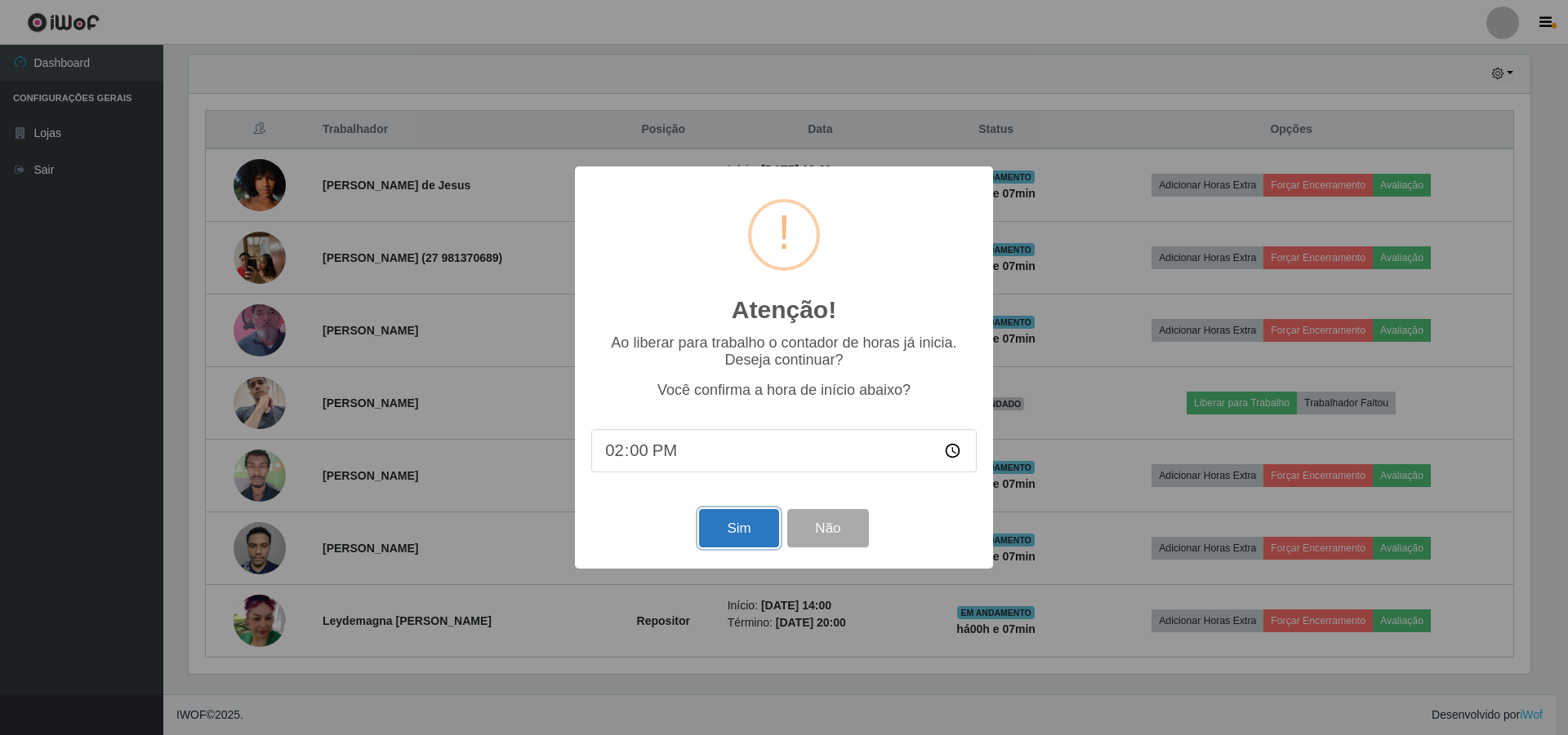
click at [720, 522] on button "Sim" at bounding box center [738, 528] width 79 height 38
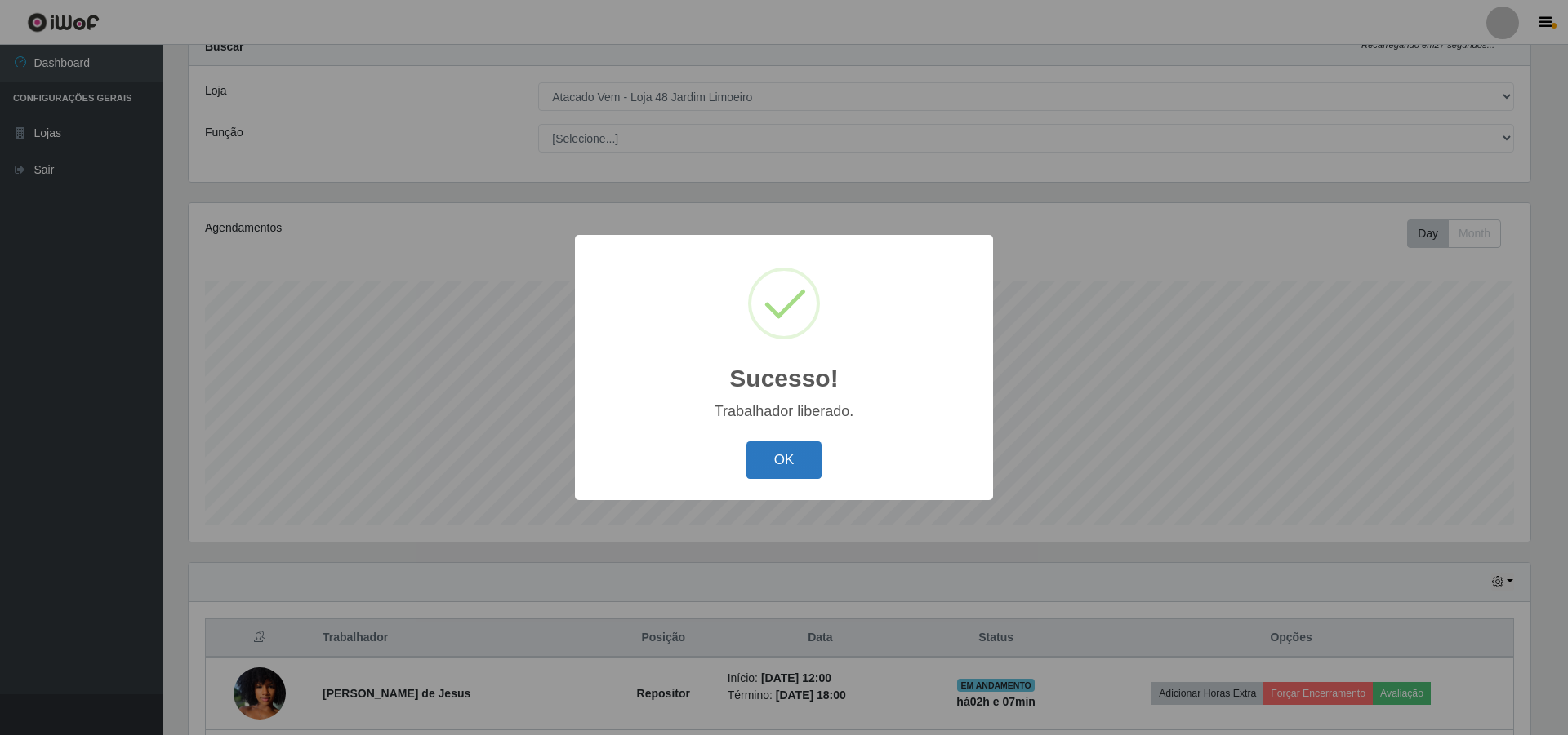
click at [772, 468] on button "OK" at bounding box center [784, 460] width 76 height 38
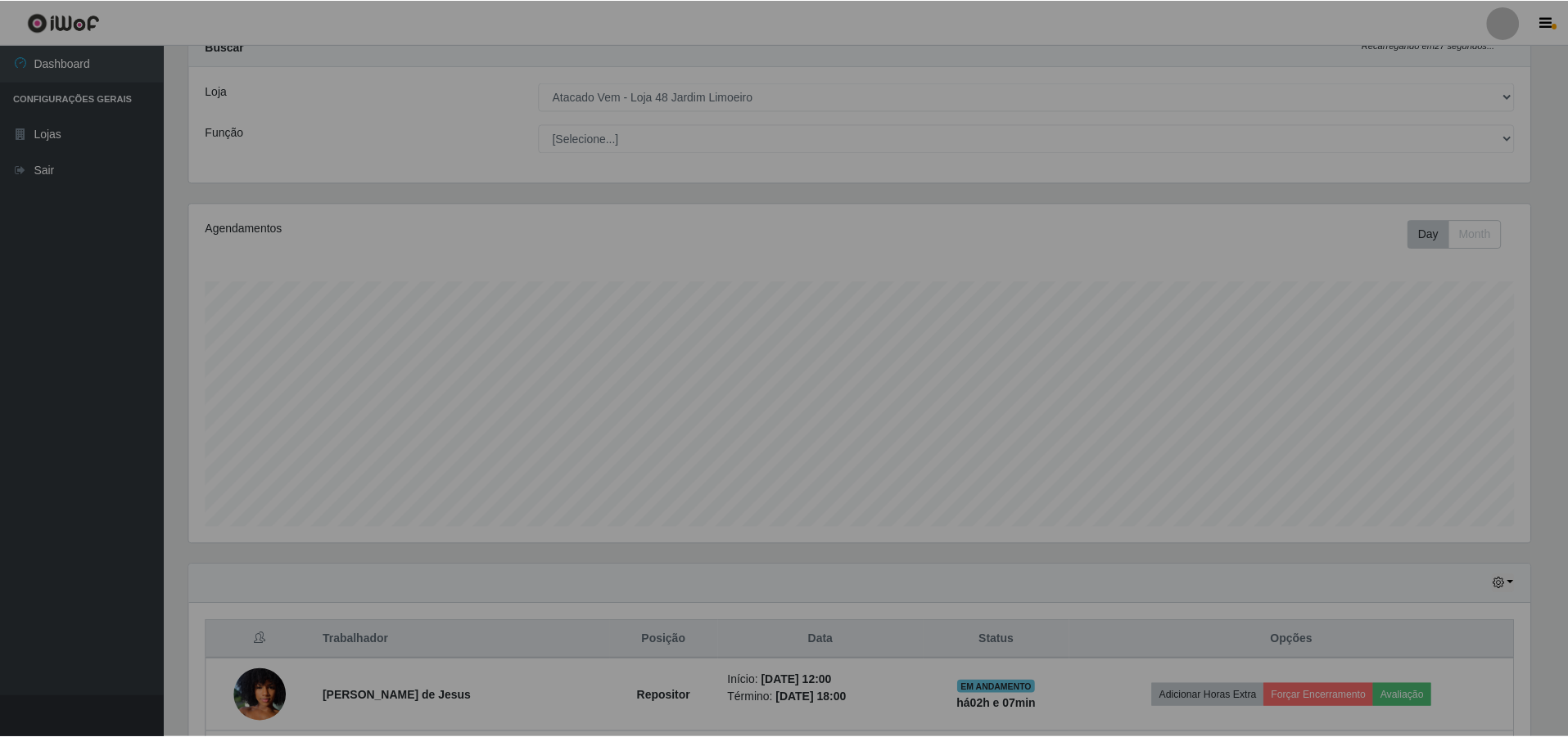
scroll to position [339, 1353]
